Goal: Task Accomplishment & Management: Complete application form

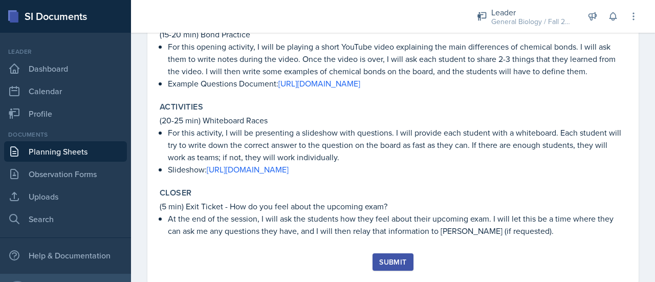
scroll to position [388, 0]
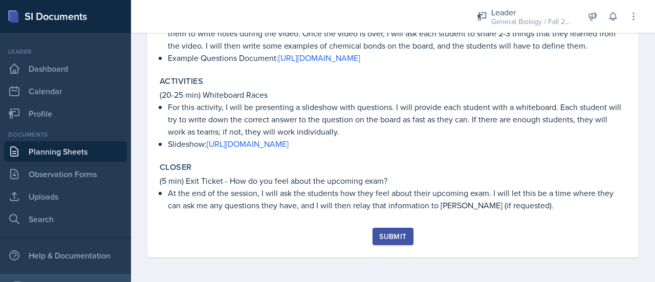
click at [395, 237] on div "Submit" at bounding box center [392, 236] width 27 height 8
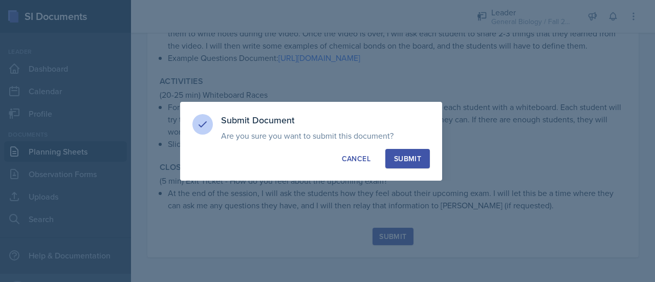
click at [404, 155] on div "Submit" at bounding box center [407, 158] width 27 height 10
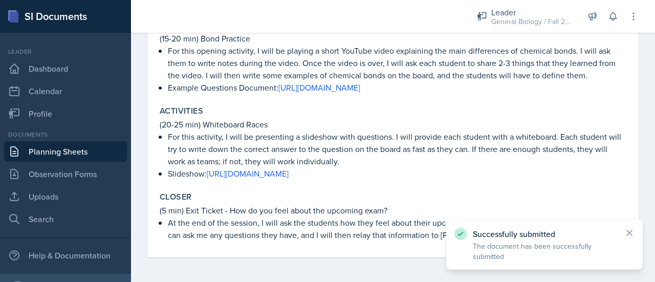
scroll to position [358, 0]
click at [627, 234] on icon at bounding box center [628, 232] width 5 height 5
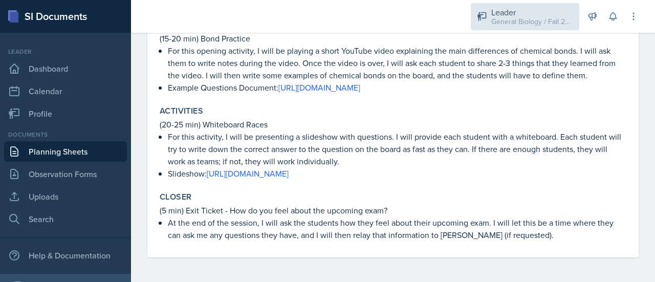
click at [506, 12] on div "Leader" at bounding box center [532, 12] width 82 height 12
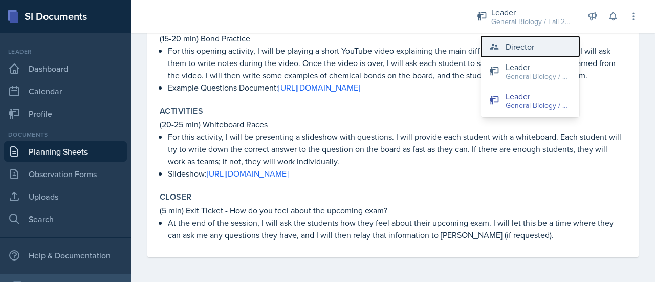
click at [518, 47] on div "Director" at bounding box center [519, 46] width 29 height 12
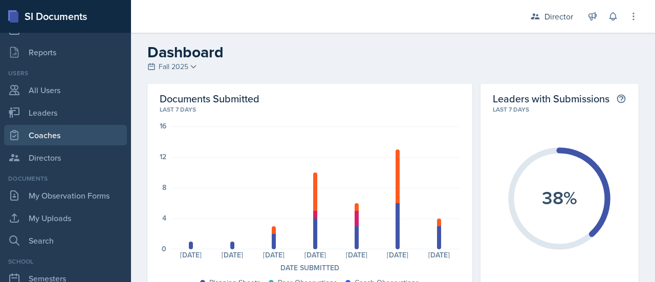
scroll to position [62, 0]
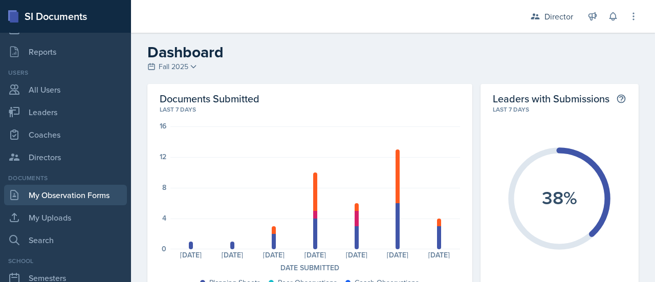
click at [78, 194] on link "My Observation Forms" at bounding box center [65, 195] width 123 height 20
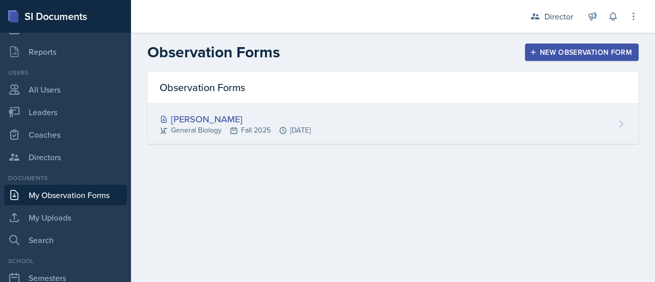
click at [461, 128] on div "[PERSON_NAME] General Biology Fall 2025 [DATE]" at bounding box center [392, 124] width 491 height 40
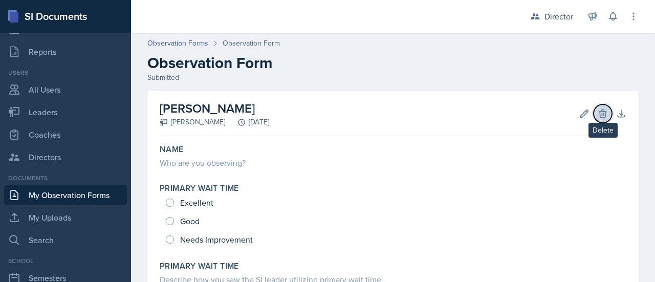
click at [598, 115] on icon at bounding box center [602, 113] width 10 height 10
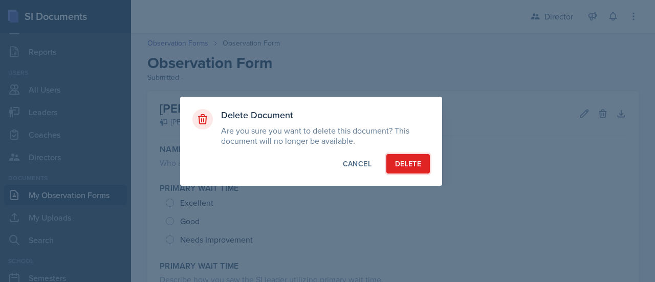
click at [413, 161] on div "Delete" at bounding box center [408, 164] width 26 height 10
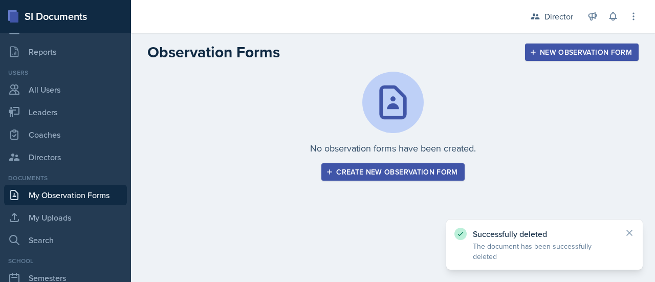
click at [415, 168] on div "Create new observation form" at bounding box center [392, 172] width 129 height 8
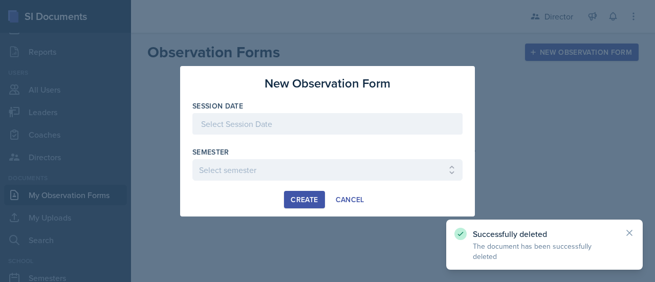
click at [305, 119] on div at bounding box center [327, 123] width 270 height 21
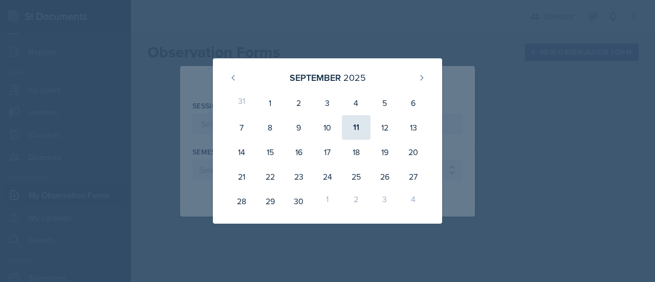
click at [360, 128] on div "11" at bounding box center [356, 127] width 29 height 25
type input "[DATE]"
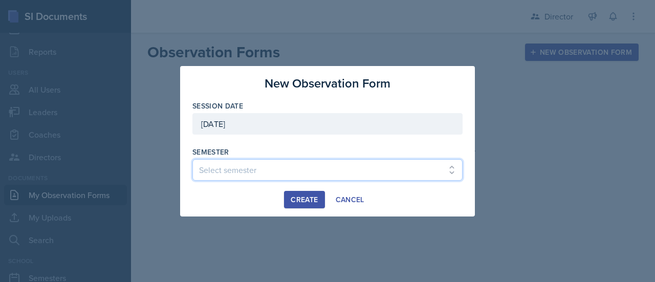
click at [285, 171] on select "Select semester Fall 2025 Spring 2025 Fall 2024 Spring 2024 Fall 2023 Spring 20…" at bounding box center [327, 169] width 270 height 21
select select "c88fb8a2-0ae1-4674-9d8d-93ff3a907138"
click at [192, 159] on select "Select semester Fall 2025 Spring 2025 Fall 2024 Spring 2024 Fall 2023 Spring 20…" at bounding box center [327, 169] width 270 height 21
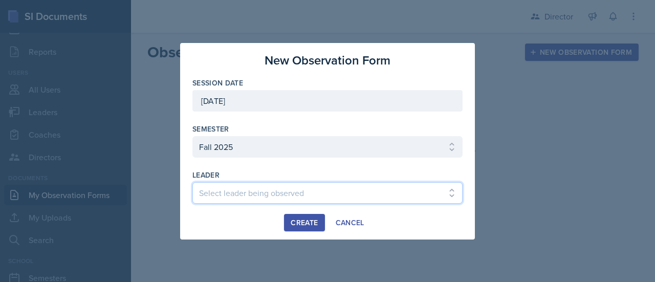
click at [251, 195] on select "Select leader being observed [PERSON_NAME] [PERSON_NAME] [PERSON_NAME] [PERSON_…" at bounding box center [327, 192] width 270 height 21
select select "ee6500eb-c9ef-4e1d-8826-5d34657f5412"
click at [192, 182] on select "Select leader being observed [PERSON_NAME] [PERSON_NAME] [PERSON_NAME] [PERSON_…" at bounding box center [327, 192] width 270 height 21
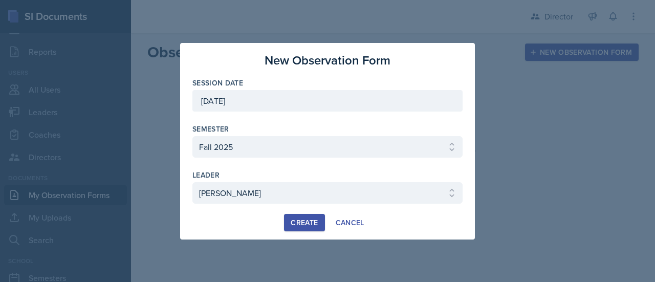
click at [310, 221] on div "Create" at bounding box center [303, 222] width 27 height 8
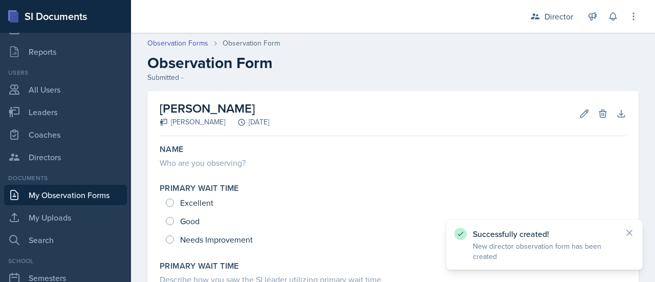
scroll to position [36, 0]
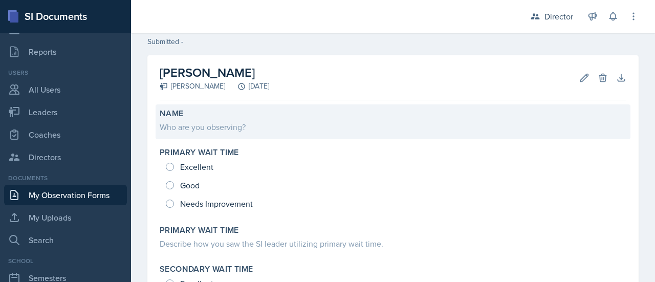
click at [235, 131] on div "Who are you observing?" at bounding box center [393, 127] width 466 height 12
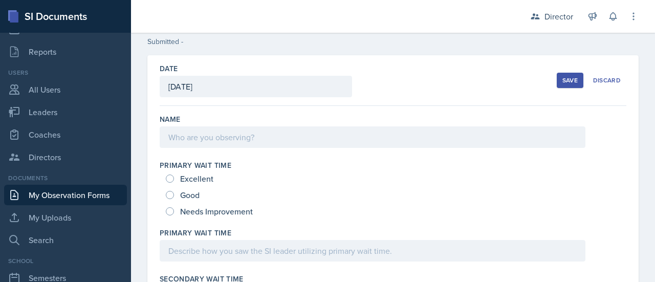
click at [224, 137] on div at bounding box center [372, 136] width 425 height 21
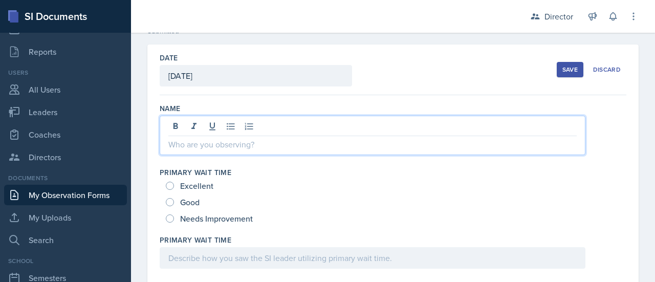
scroll to position [50, 0]
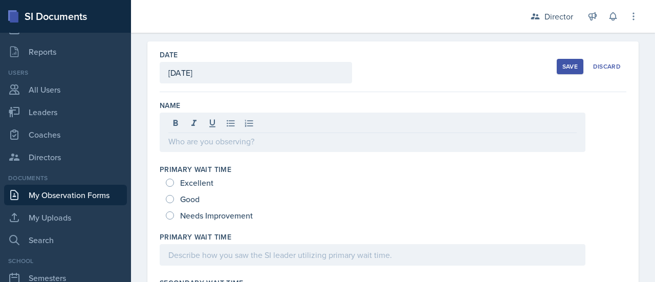
click at [290, 189] on div "Excellent" at bounding box center [393, 182] width 454 height 16
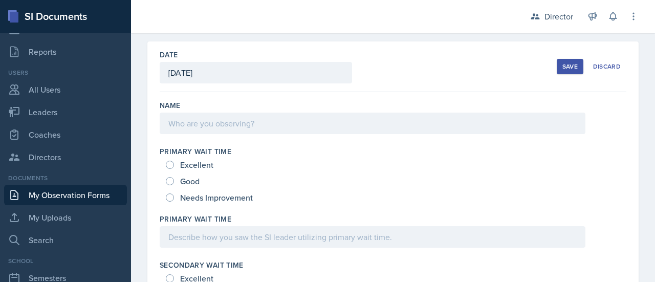
click at [219, 123] on div at bounding box center [372, 123] width 425 height 21
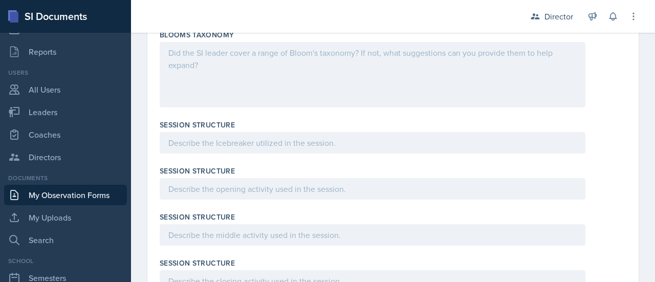
scroll to position [971, 0]
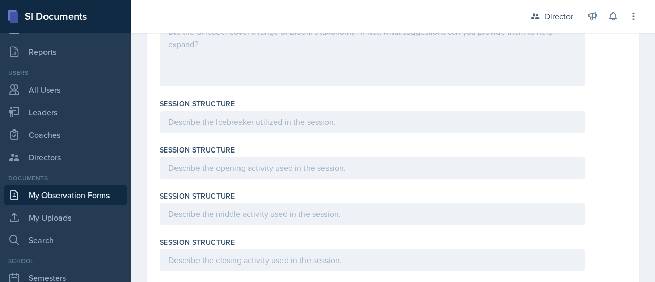
click at [244, 116] on p at bounding box center [372, 122] width 408 height 12
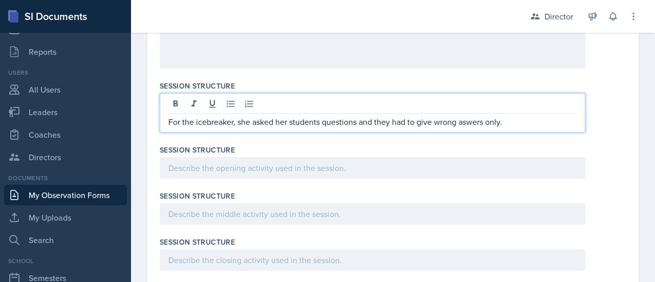
click at [464, 123] on p "For the icebreaker, she asked her students questions and they had to give wrong…" at bounding box center [372, 122] width 408 height 12
click at [356, 166] on div at bounding box center [372, 167] width 425 height 21
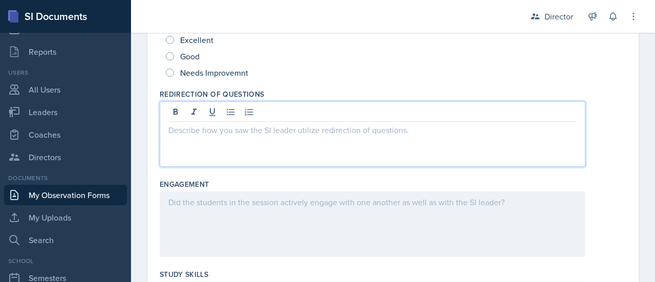
scroll to position [621, 0]
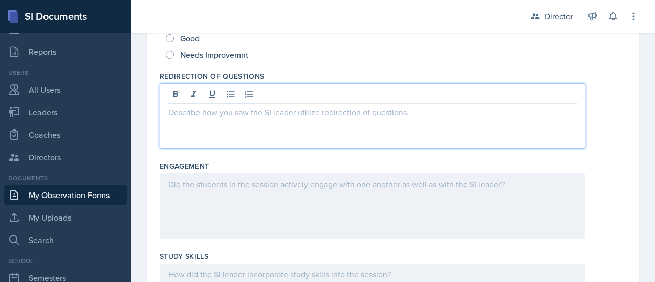
click at [281, 106] on p at bounding box center [372, 112] width 408 height 12
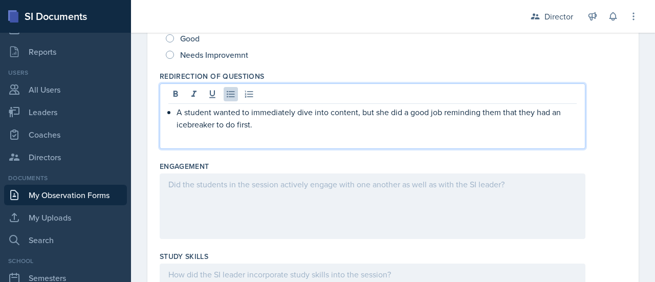
click at [282, 115] on p "A student wanted to immediately dive into content, but she did a good job remin…" at bounding box center [376, 118] width 400 height 25
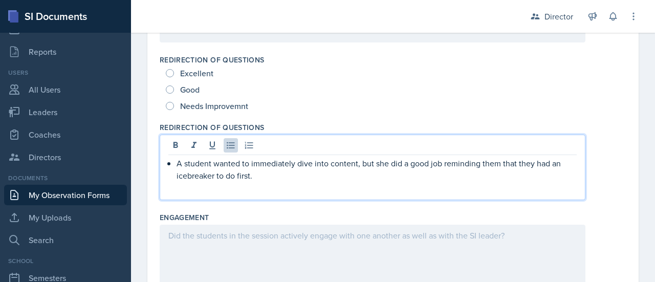
scroll to position [564, 0]
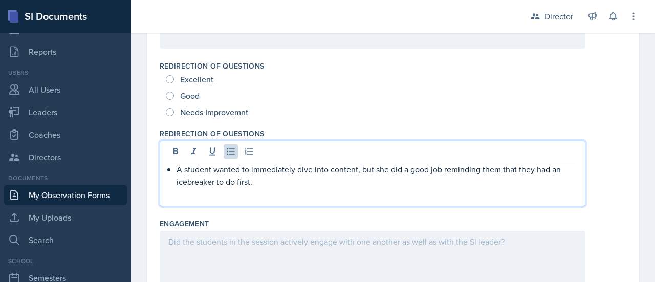
click at [268, 189] on div "A student wanted to immediately dive into content, but she did a good job remin…" at bounding box center [372, 173] width 425 height 65
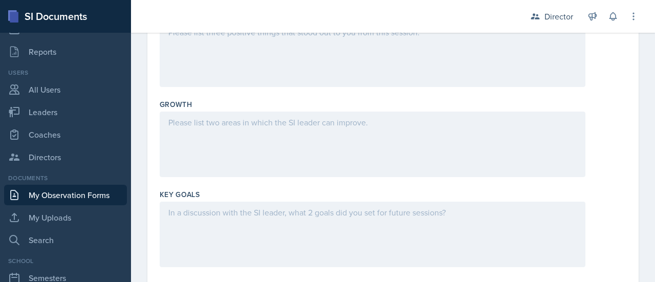
scroll to position [1228, 0]
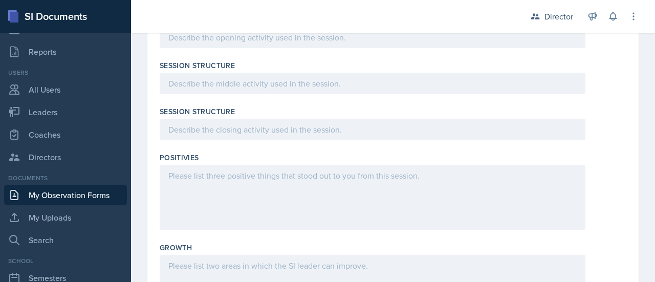
click at [255, 173] on p at bounding box center [372, 175] width 408 height 12
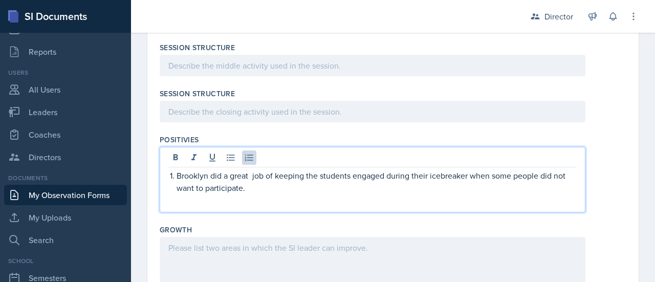
click at [243, 177] on p "Brooklyn did a great job of keeping the students engaged during their icebreake…" at bounding box center [376, 181] width 400 height 25
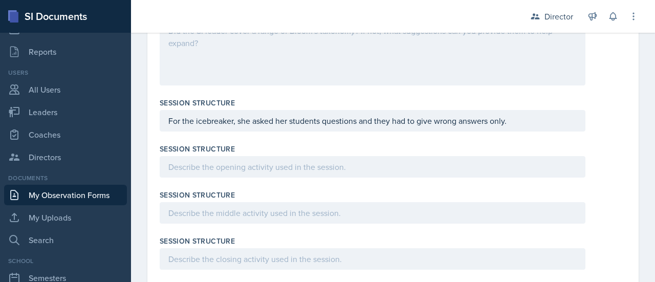
scroll to position [972, 0]
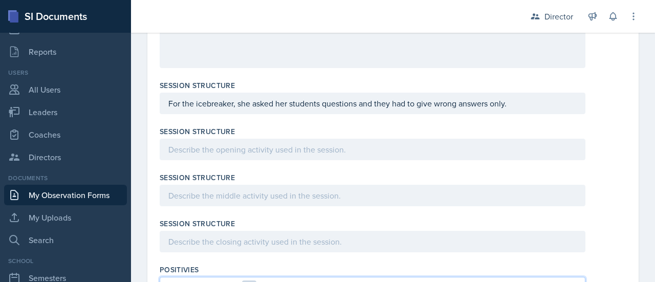
click at [221, 155] on p at bounding box center [372, 149] width 408 height 12
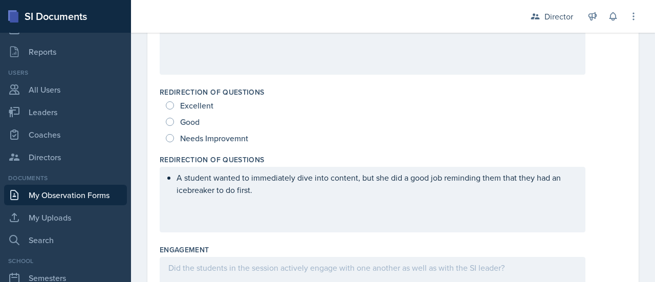
scroll to position [538, 0]
click at [261, 191] on p "A student wanted to immediately dive into content, but she did a good job remin…" at bounding box center [376, 183] width 400 height 25
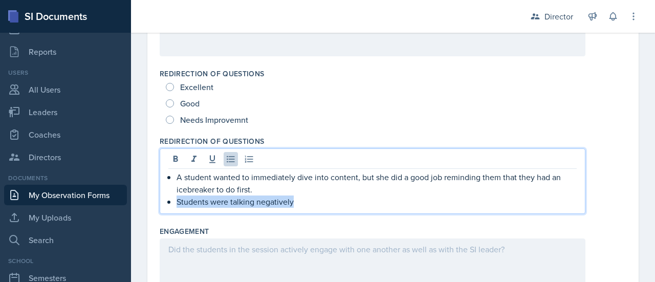
drag, startPoint x: 315, startPoint y: 204, endPoint x: 176, endPoint y: 204, distance: 138.6
click at [176, 204] on p "Students were talking negatively" at bounding box center [376, 201] width 400 height 12
copy p "Students were talking negatively"
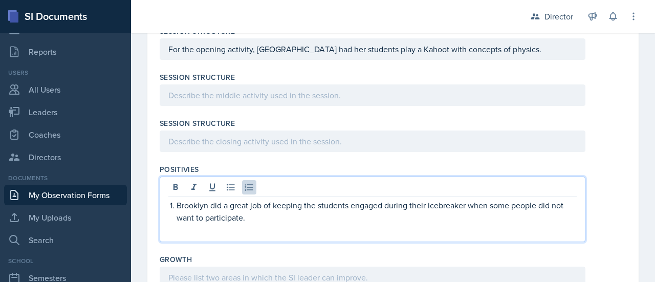
click at [257, 199] on p "Brooklyn did a great job of keeping the students engaged during their icebreake…" at bounding box center [376, 211] width 400 height 25
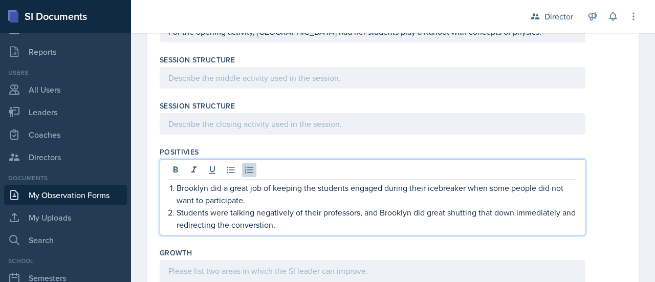
click at [275, 222] on p "Students were talking negatively of their professors, and Brooklyn did great sh…" at bounding box center [376, 218] width 400 height 25
click at [330, 219] on p "Students were talking negatively of their professors, and Brooklyn did great sh…" at bounding box center [376, 218] width 400 height 25
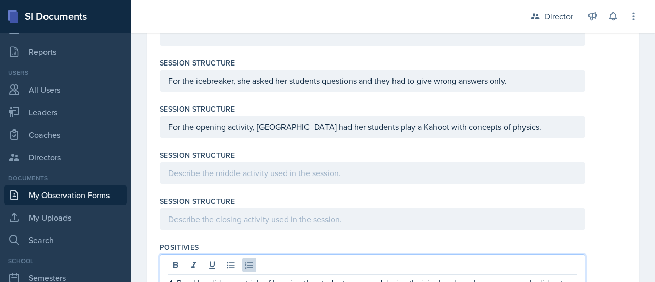
scroll to position [994, 0]
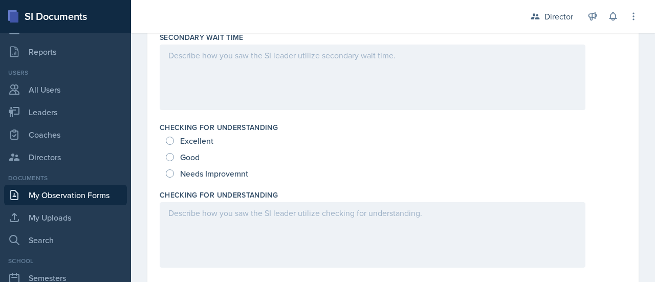
click at [271, 212] on p at bounding box center [372, 213] width 408 height 12
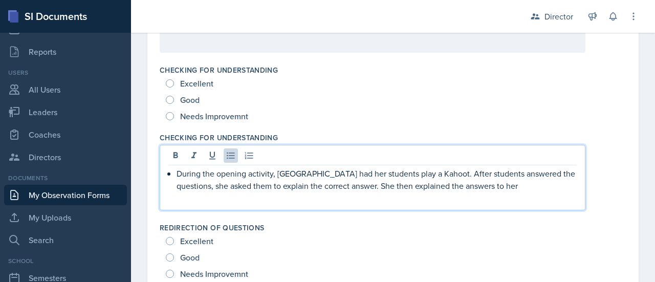
scroll to position [402, 0]
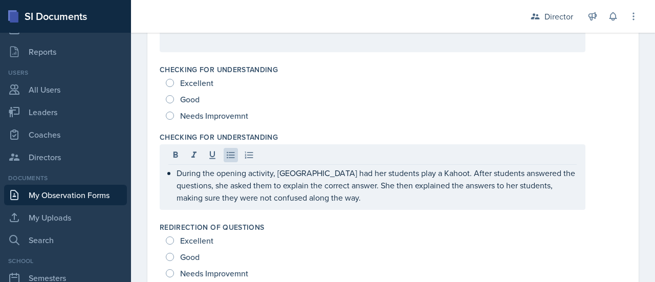
click at [200, 92] on div "Good" at bounding box center [184, 99] width 36 height 16
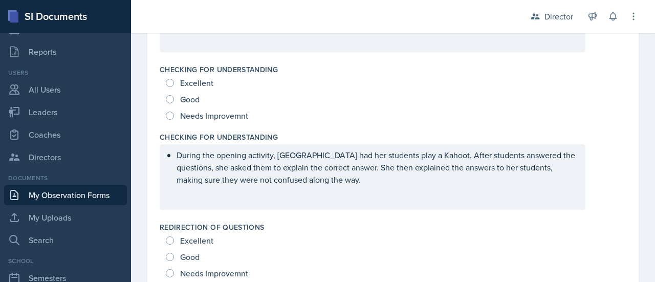
click at [194, 87] on div "Excellent" at bounding box center [191, 83] width 50 height 16
click at [179, 79] on div "Excellent" at bounding box center [191, 83] width 50 height 16
click at [173, 80] on input "Excellent" at bounding box center [170, 83] width 8 height 8
radio input "true"
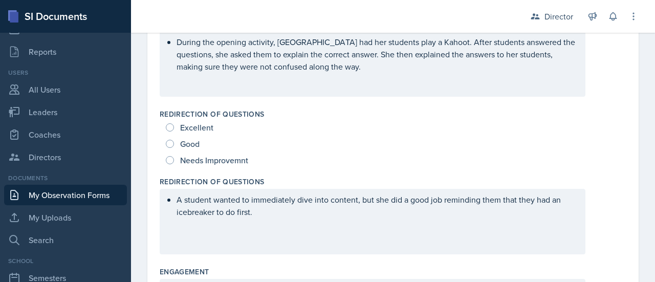
scroll to position [517, 0]
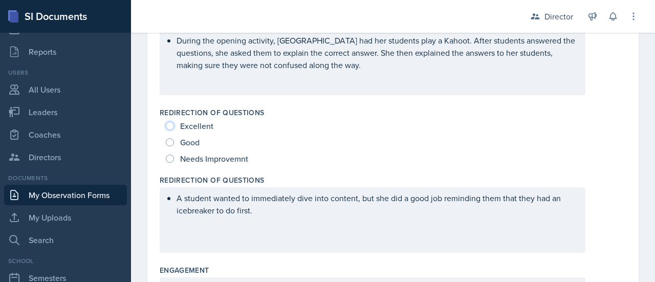
click at [171, 122] on input "Excellent" at bounding box center [170, 126] width 8 height 8
radio input "true"
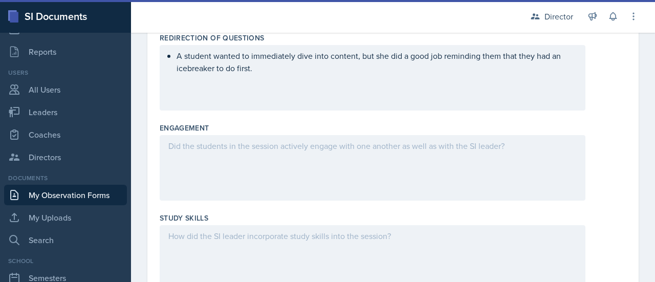
scroll to position [661, 0]
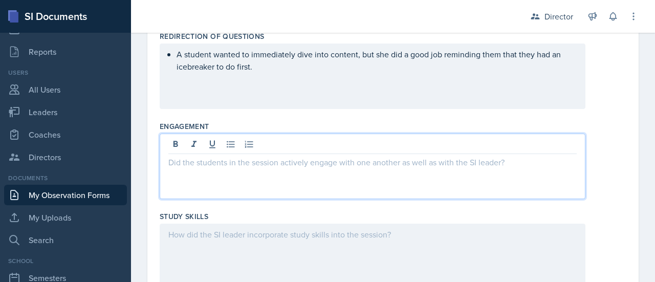
click at [181, 142] on div at bounding box center [372, 165] width 425 height 65
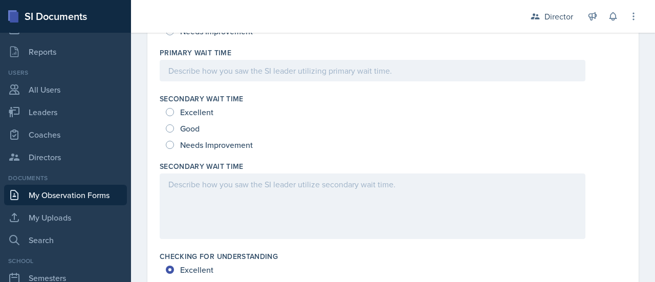
scroll to position [216, 0]
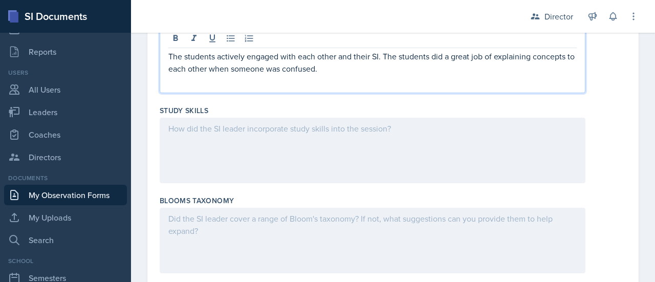
click at [216, 133] on div at bounding box center [372, 150] width 425 height 65
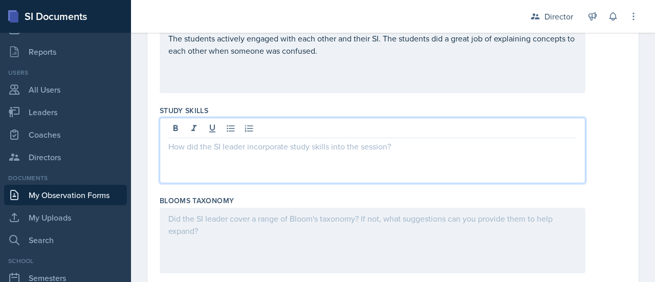
scroll to position [767, 0]
click at [422, 150] on p "The SI encouraged her students to create flashcards as the course goes on." at bounding box center [372, 146] width 408 height 12
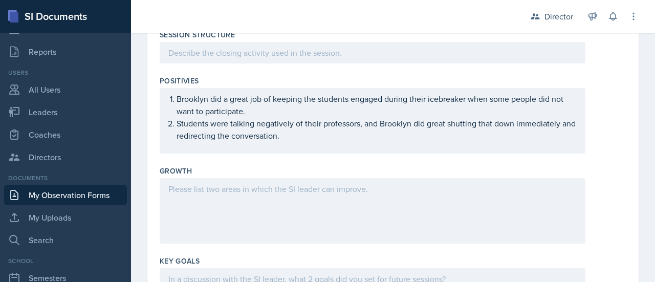
scroll to position [1200, 0]
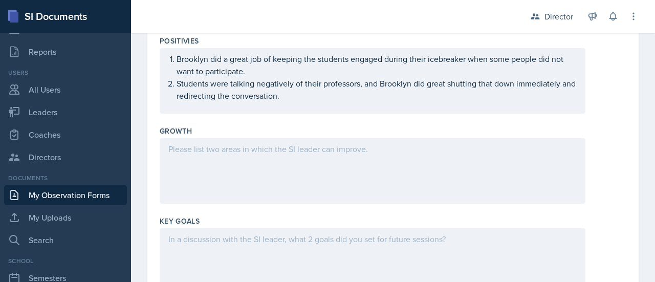
click at [301, 93] on p "Students were talking negatively of their professors, and Brooklyn did great sh…" at bounding box center [376, 89] width 400 height 25
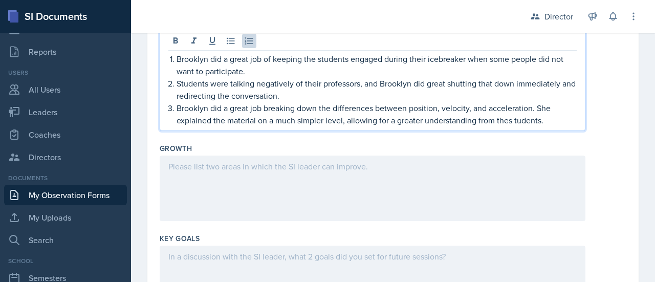
click at [515, 117] on p "Brooklyn did a great job breaking down the differences between position, veloci…" at bounding box center [376, 114] width 400 height 25
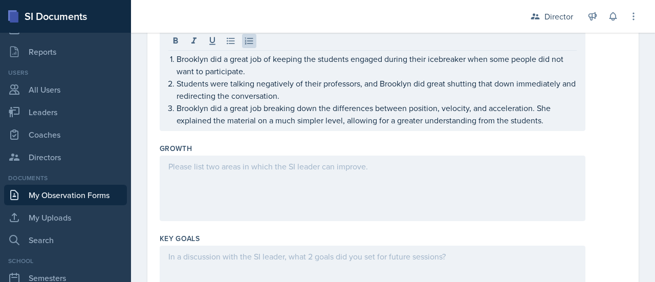
click at [532, 176] on div at bounding box center [372, 187] width 425 height 65
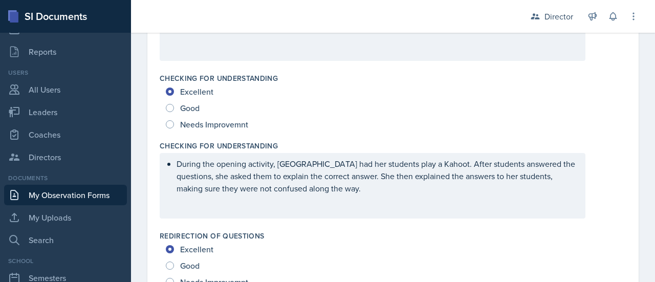
scroll to position [380, 0]
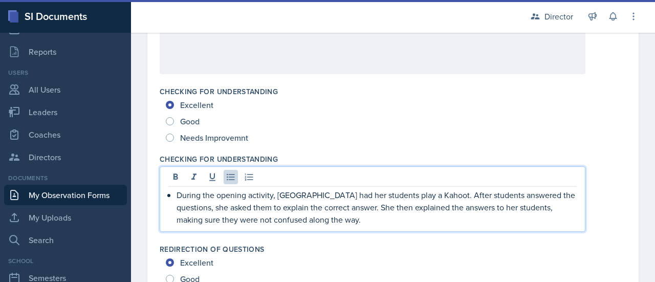
click at [328, 202] on p "During the opening activity, [GEOGRAPHIC_DATA] had her students play a Kahoot. …" at bounding box center [376, 207] width 400 height 37
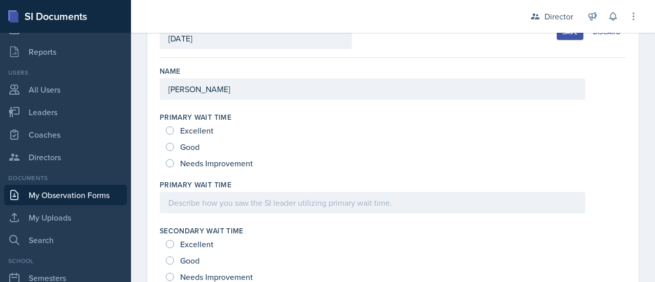
scroll to position [83, 0]
click at [200, 162] on span "Needs Improvement" at bounding box center [216, 164] width 73 height 10
click at [174, 162] on input "Needs Improvement" at bounding box center [170, 164] width 8 height 8
radio input "true"
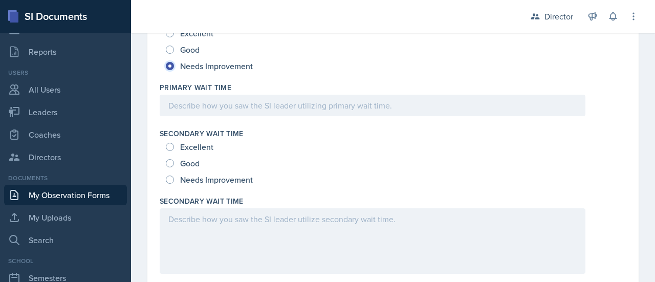
scroll to position [186, 0]
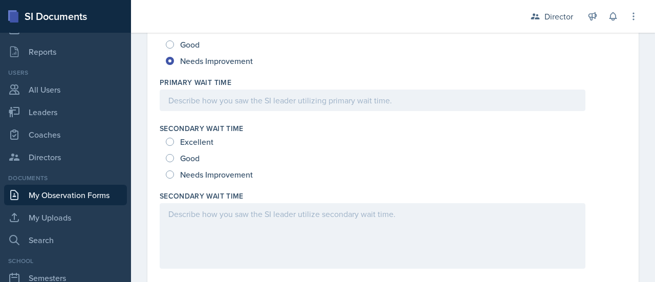
click at [202, 175] on span "Needs Improvement" at bounding box center [216, 174] width 73 height 10
click at [174, 175] on input "Needs Improvement" at bounding box center [170, 174] width 8 height 8
radio input "true"
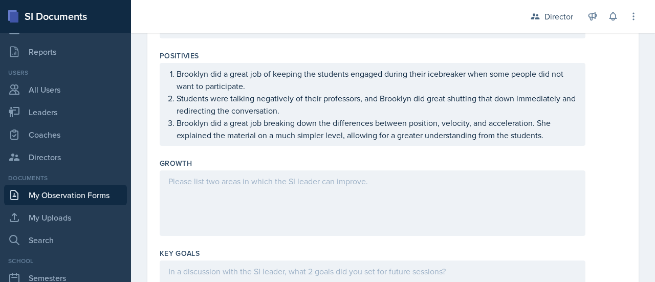
scroll to position [1188, 0]
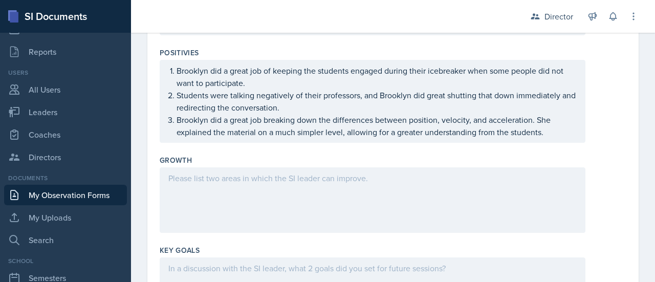
click at [250, 195] on div at bounding box center [372, 199] width 425 height 65
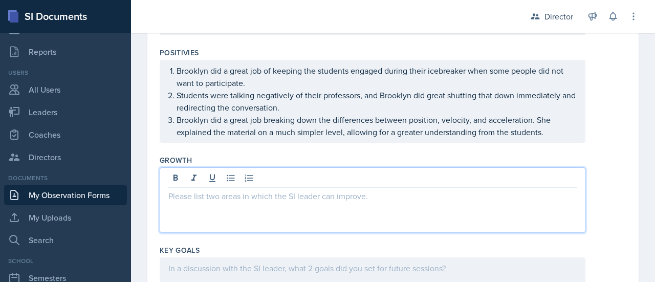
scroll to position [1206, 0]
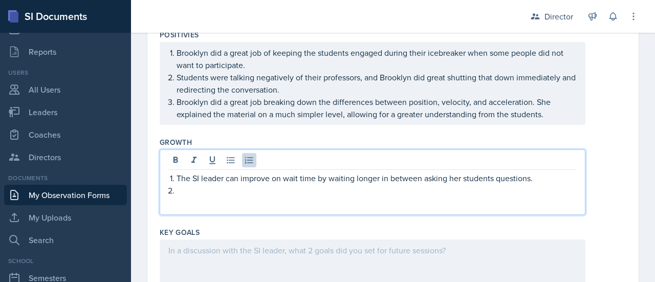
click at [385, 176] on p "The SI leader can improve on wait time by waiting longer in between asking her …" at bounding box center [376, 178] width 400 height 12
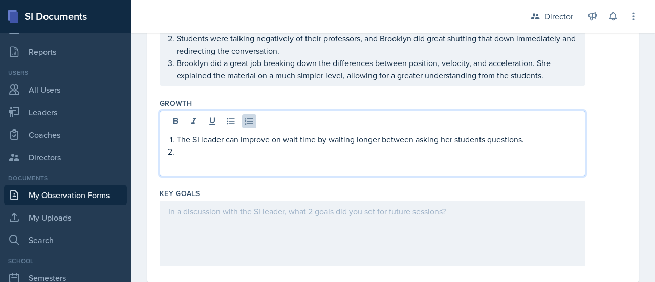
scroll to position [1240, 0]
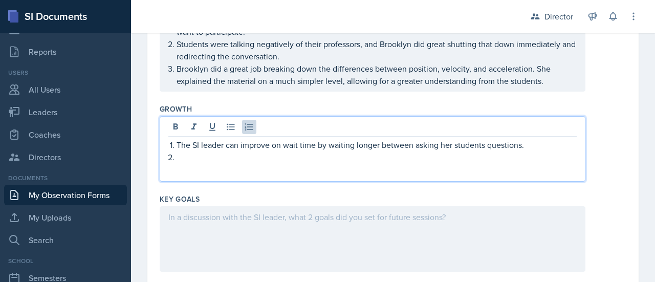
click at [529, 144] on p "The SI leader can improve on wait time by waiting longer between asking her stu…" at bounding box center [376, 145] width 400 height 12
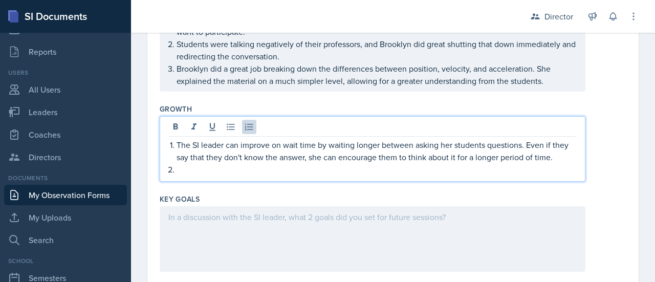
click at [475, 165] on p at bounding box center [376, 169] width 400 height 12
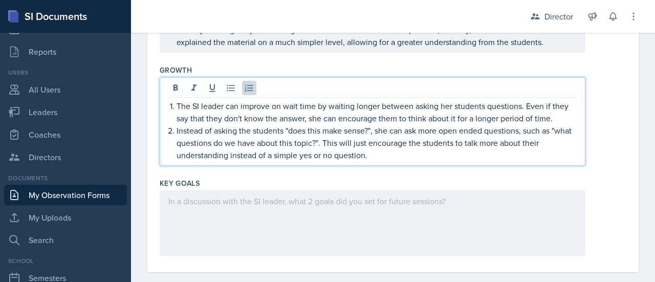
scroll to position [1290, 0]
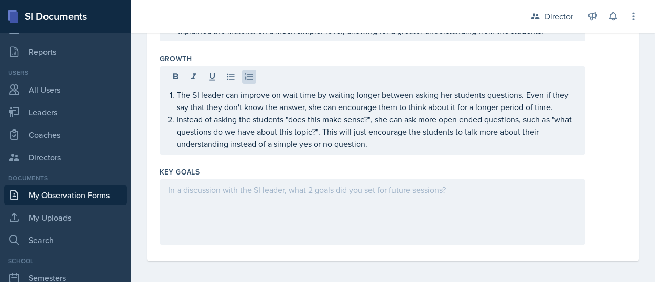
click at [295, 198] on div at bounding box center [372, 211] width 425 height 65
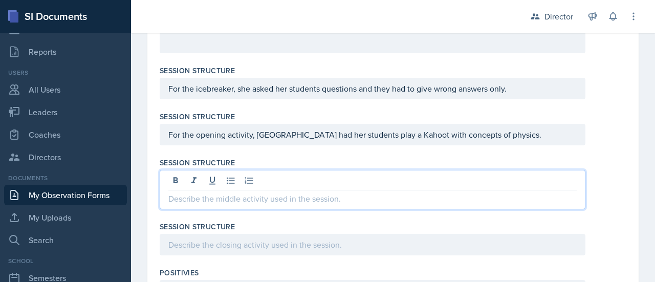
scroll to position [1004, 0]
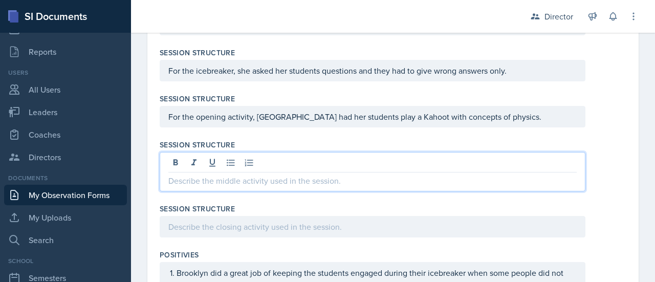
click at [258, 182] on p at bounding box center [372, 180] width 408 height 12
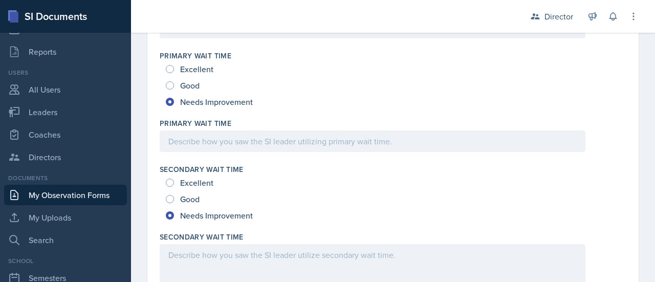
scroll to position [144, 0]
click at [192, 198] on span "Good" at bounding box center [189, 200] width 19 height 10
click at [174, 198] on input "Good" at bounding box center [170, 200] width 8 height 8
radio input "true"
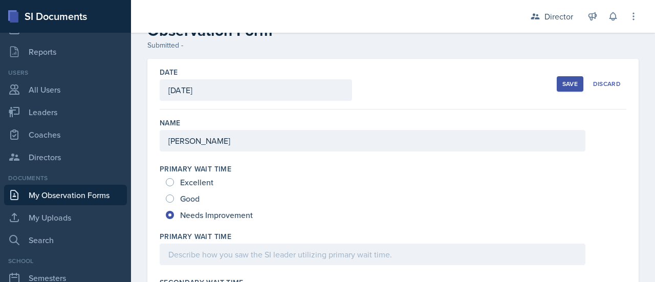
scroll to position [0, 0]
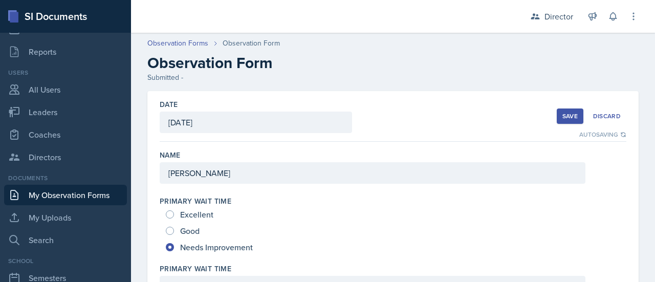
click at [567, 108] on button "Save" at bounding box center [569, 115] width 27 height 15
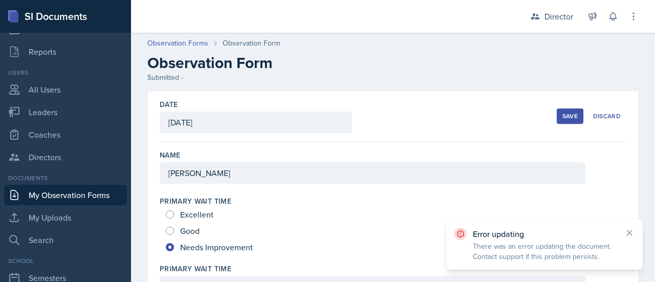
click at [563, 117] on div "Save" at bounding box center [569, 116] width 15 height 8
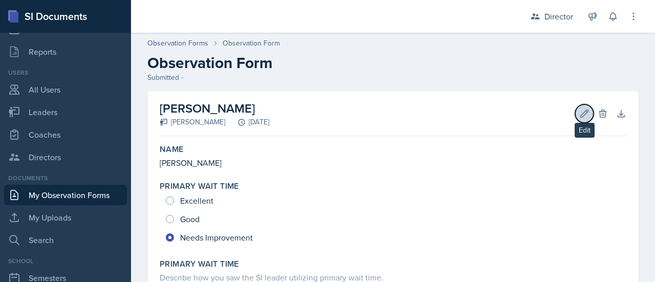
click at [579, 114] on icon at bounding box center [584, 113] width 10 height 10
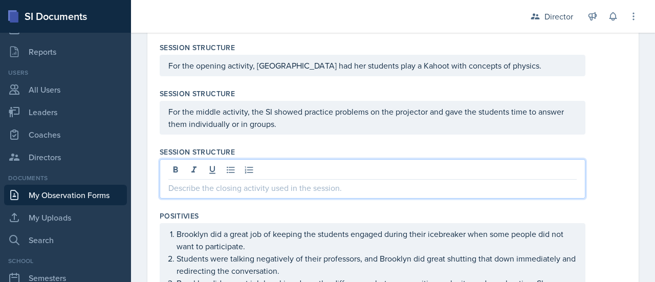
scroll to position [1073, 0]
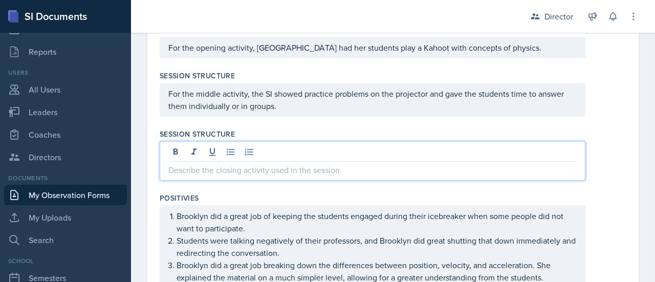
drag, startPoint x: 327, startPoint y: 173, endPoint x: 285, endPoint y: 164, distance: 42.4
click at [285, 164] on p at bounding box center [372, 170] width 408 height 12
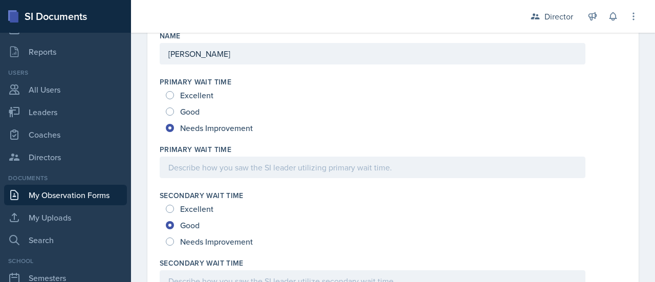
scroll to position [0, 0]
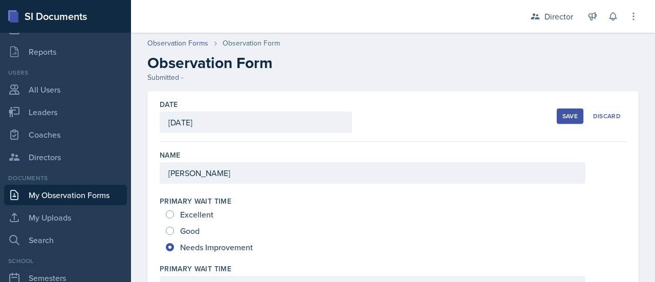
click at [562, 115] on div "Save" at bounding box center [569, 116] width 15 height 8
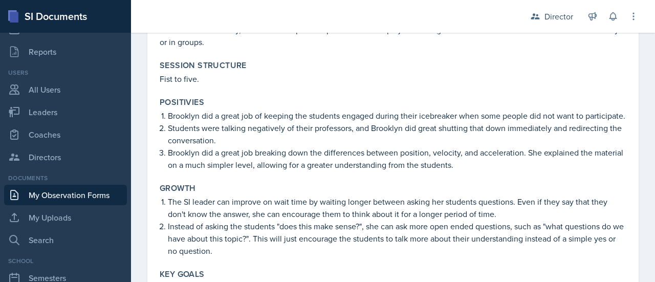
scroll to position [974, 0]
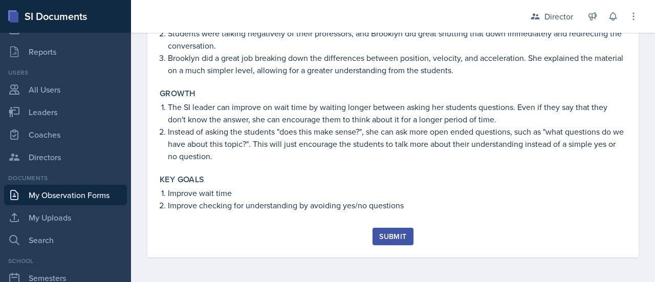
click at [390, 234] on div "Submit" at bounding box center [392, 236] width 27 height 8
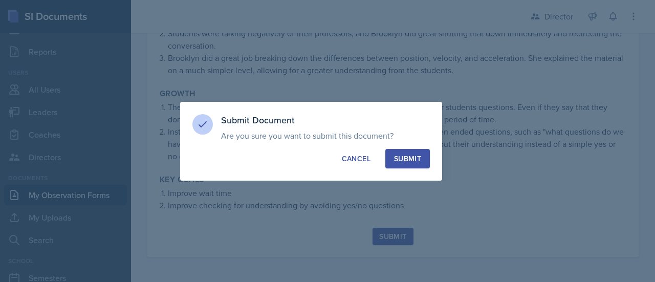
click at [402, 157] on div "Submit" at bounding box center [407, 158] width 27 height 10
radio input "true"
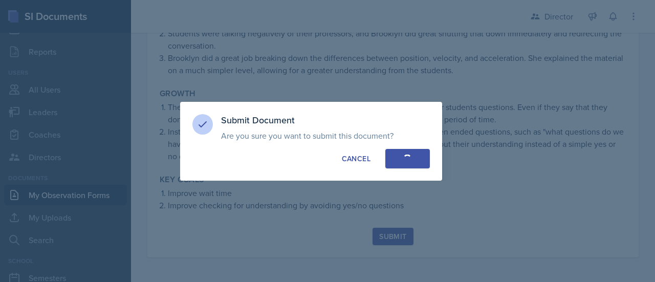
scroll to position [901, 0]
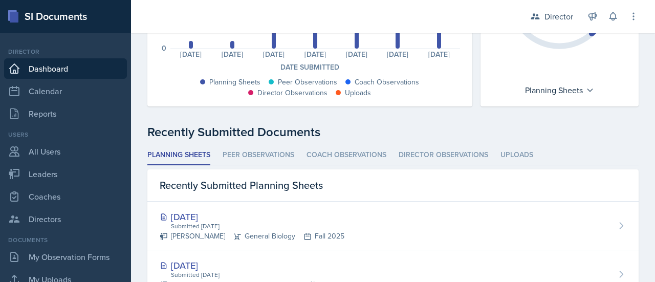
scroll to position [215, 0]
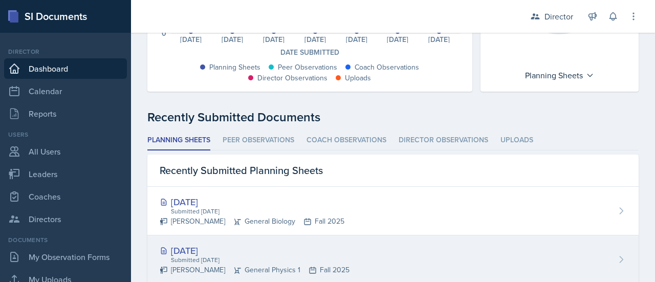
click at [380, 254] on div "[DATE] Submitted [DATE] [PERSON_NAME] General Physics 1 Fall 2025" at bounding box center [392, 259] width 491 height 49
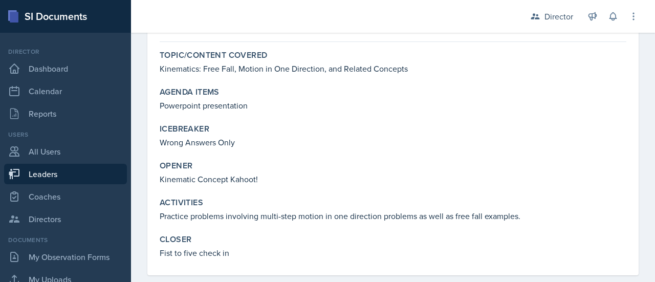
scroll to position [94, 0]
